Goal: Communication & Community: Answer question/provide support

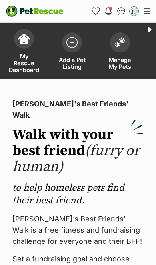
click at [124, 41] on img at bounding box center [119, 42] width 11 height 10
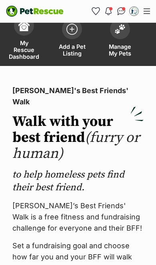
click at [119, 11] on img "Conversations" at bounding box center [121, 11] width 8 height 8
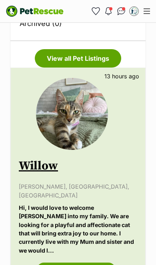
scroll to position [359, 0]
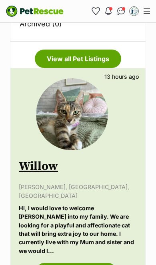
click at [71, 263] on link "View this conversation" at bounding box center [76, 270] width 79 height 14
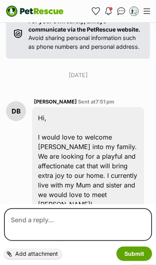
scroll to position [197, 0]
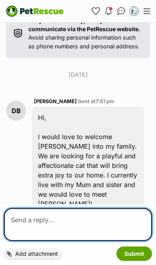
click at [91, 218] on textarea at bounding box center [78, 224] width 148 height 33
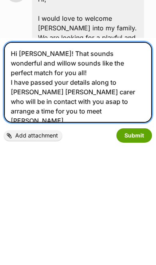
type textarea "Hi David! That sounds wonderful and willow sounds like the perfect match for yo…"
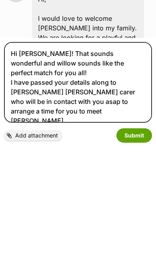
click at [136, 247] on button "Submit" at bounding box center [134, 254] width 36 height 14
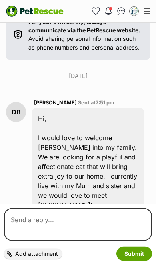
scroll to position [196, 0]
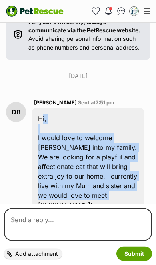
click at [42, 15] on img "PetRescue" at bounding box center [35, 11] width 58 height 11
